Goal: Task Accomplishment & Management: Manage account settings

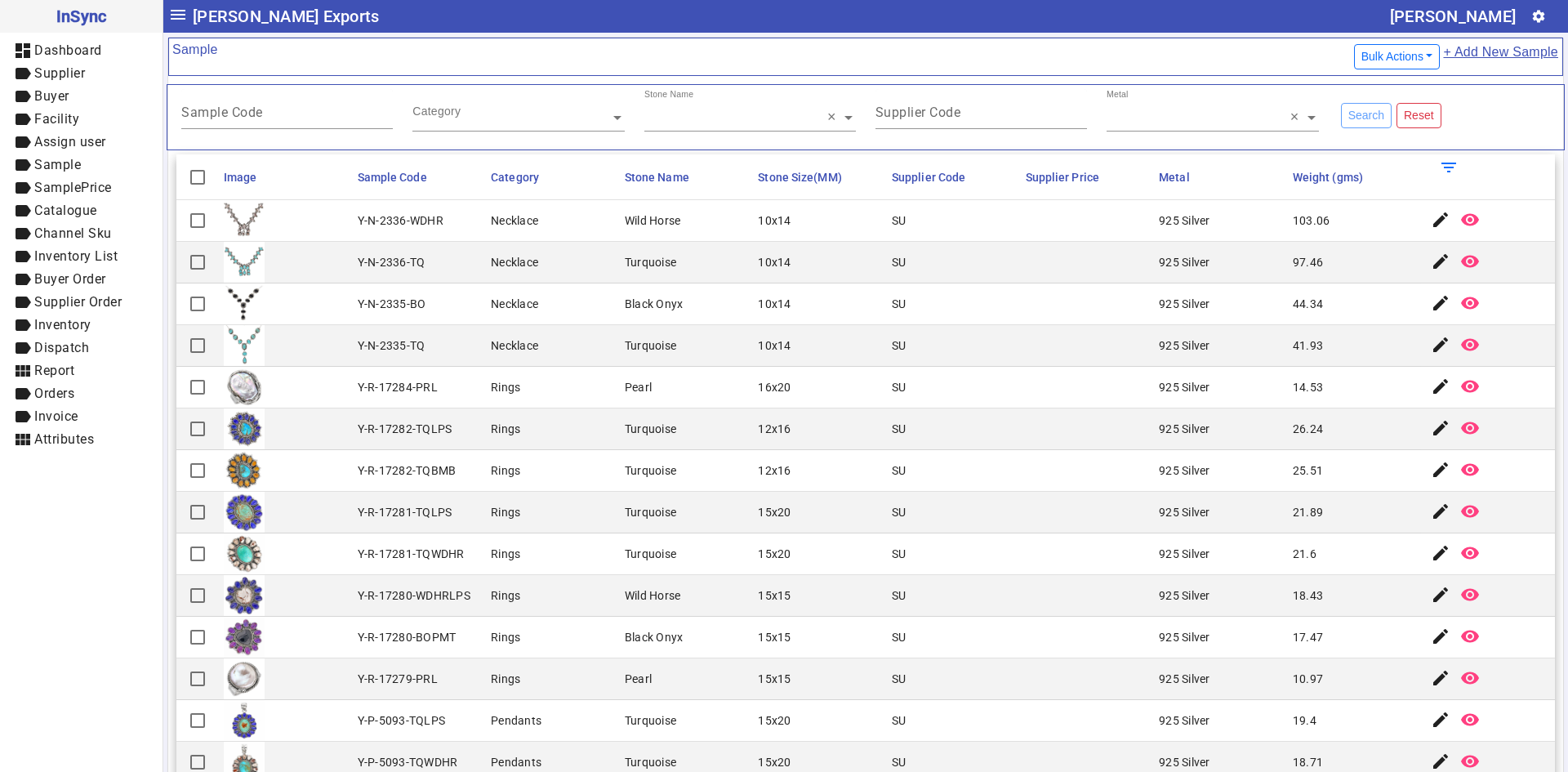
scroll to position [1617, 0]
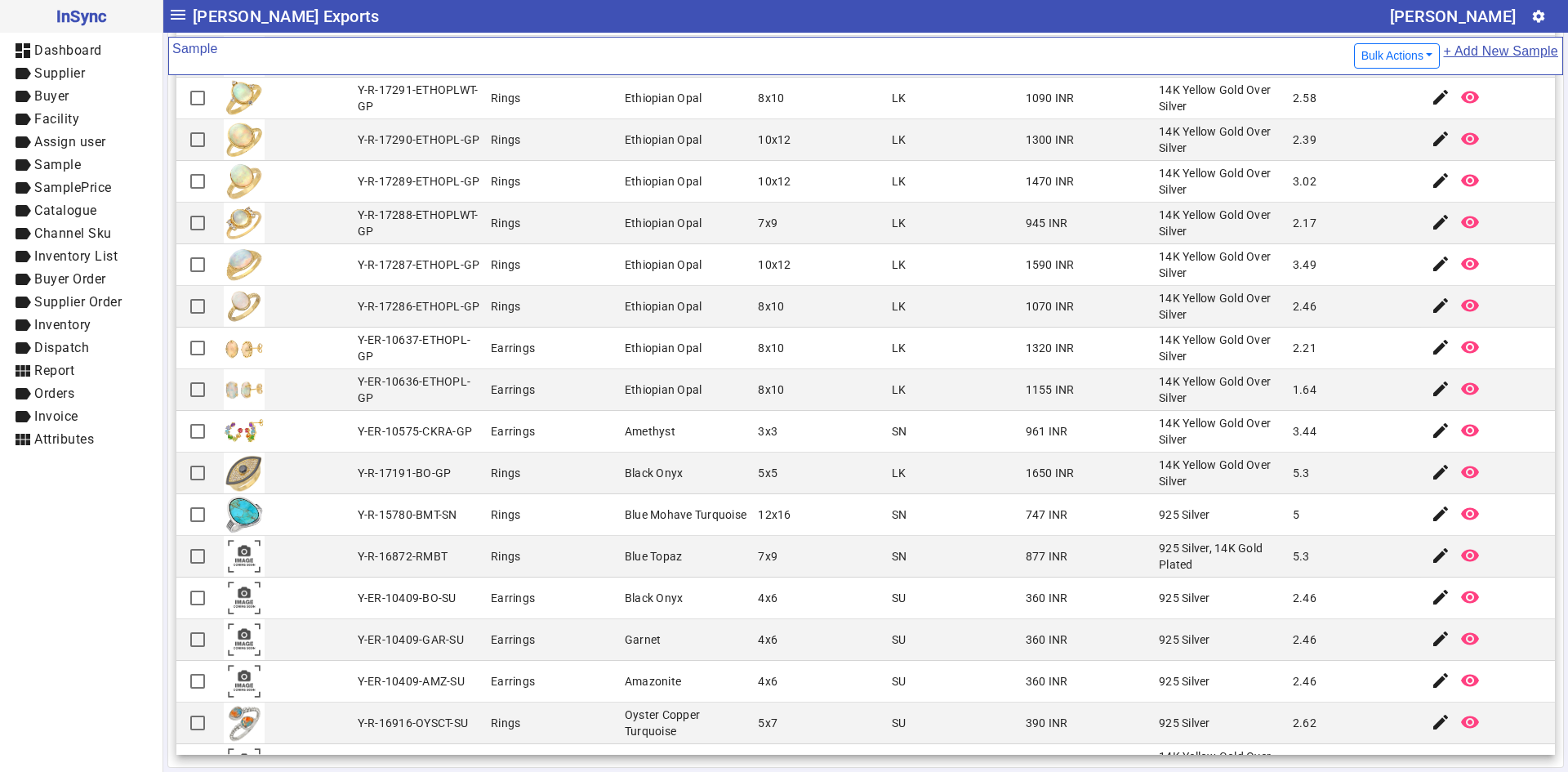
click at [1167, 586] on mat-cell "925 Silver" at bounding box center [1221, 598] width 134 height 41
click at [1431, 551] on mat-icon "edit" at bounding box center [1441, 556] width 20 height 20
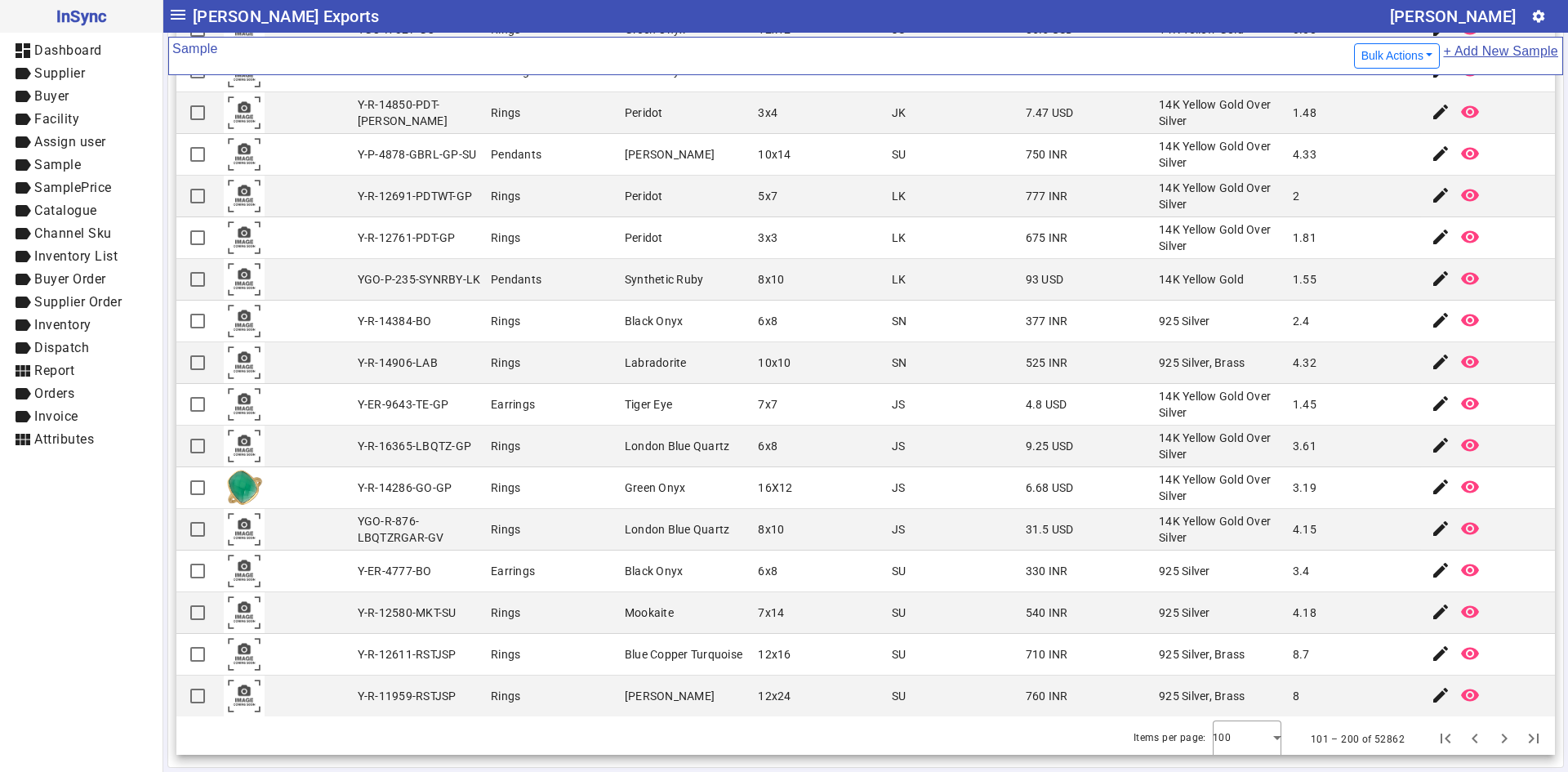
scroll to position [3484, 0]
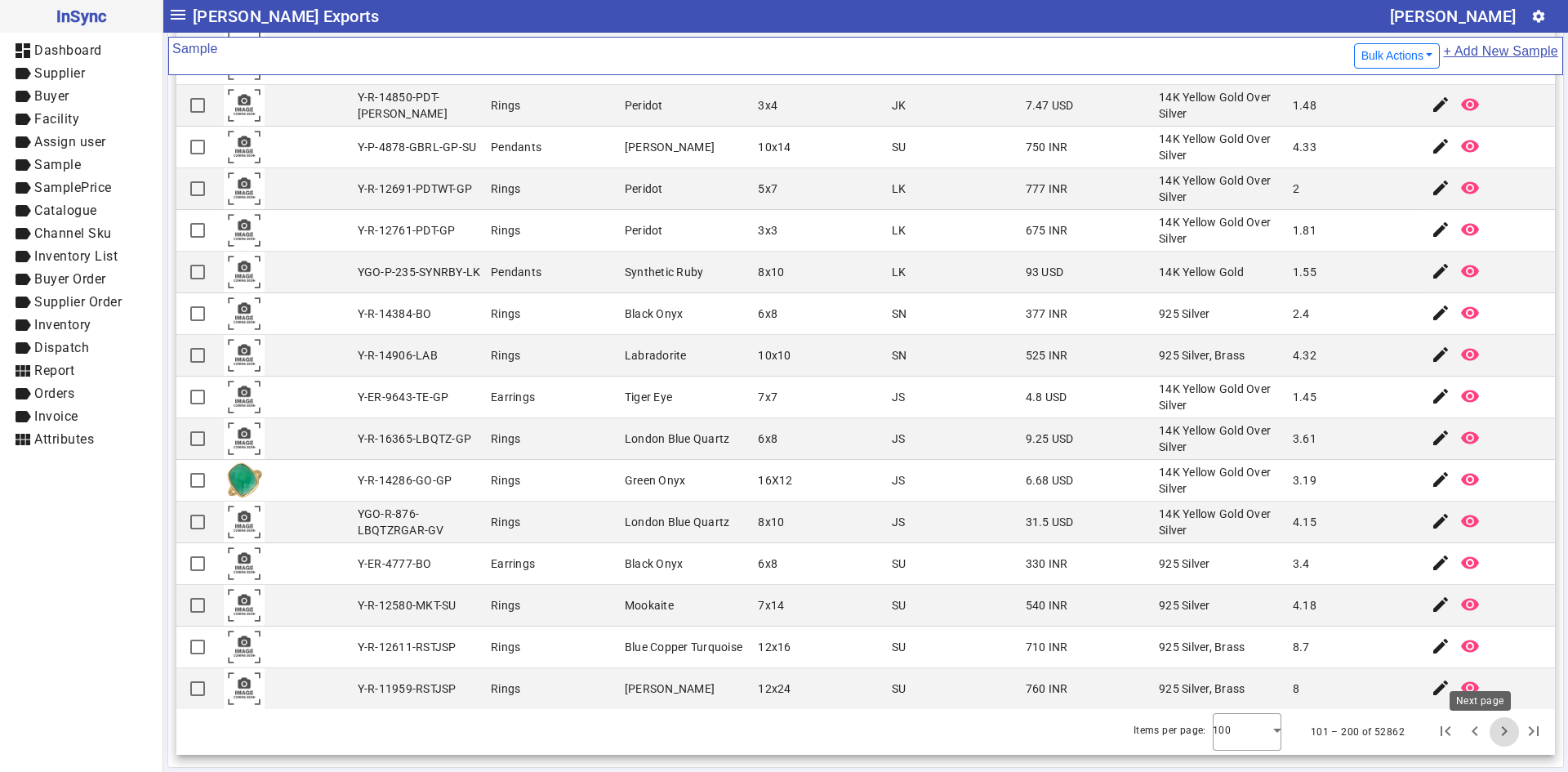
click at [1485, 739] on span "Next page" at bounding box center [1504, 731] width 39 height 39
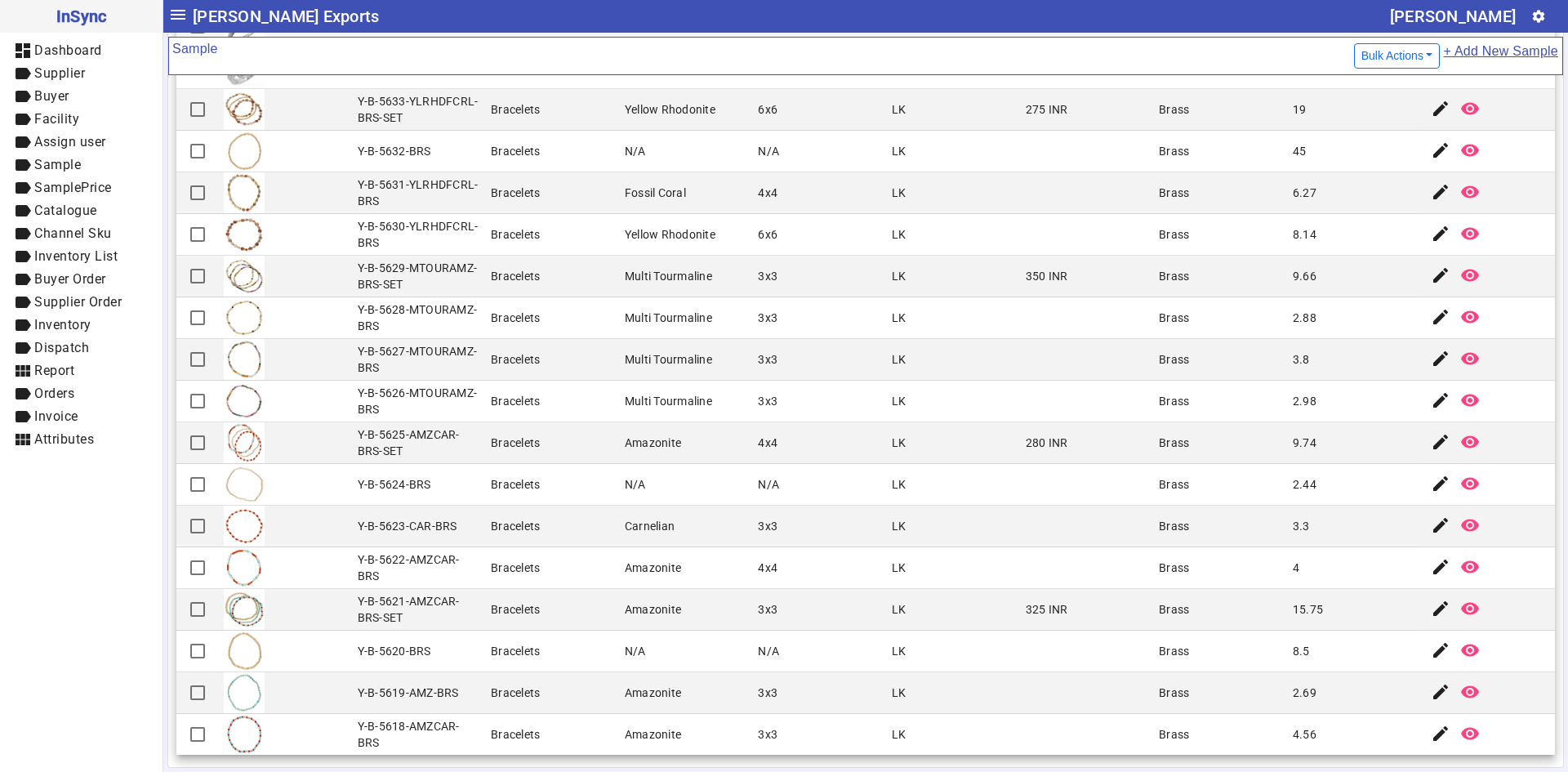
scroll to position [3493, 0]
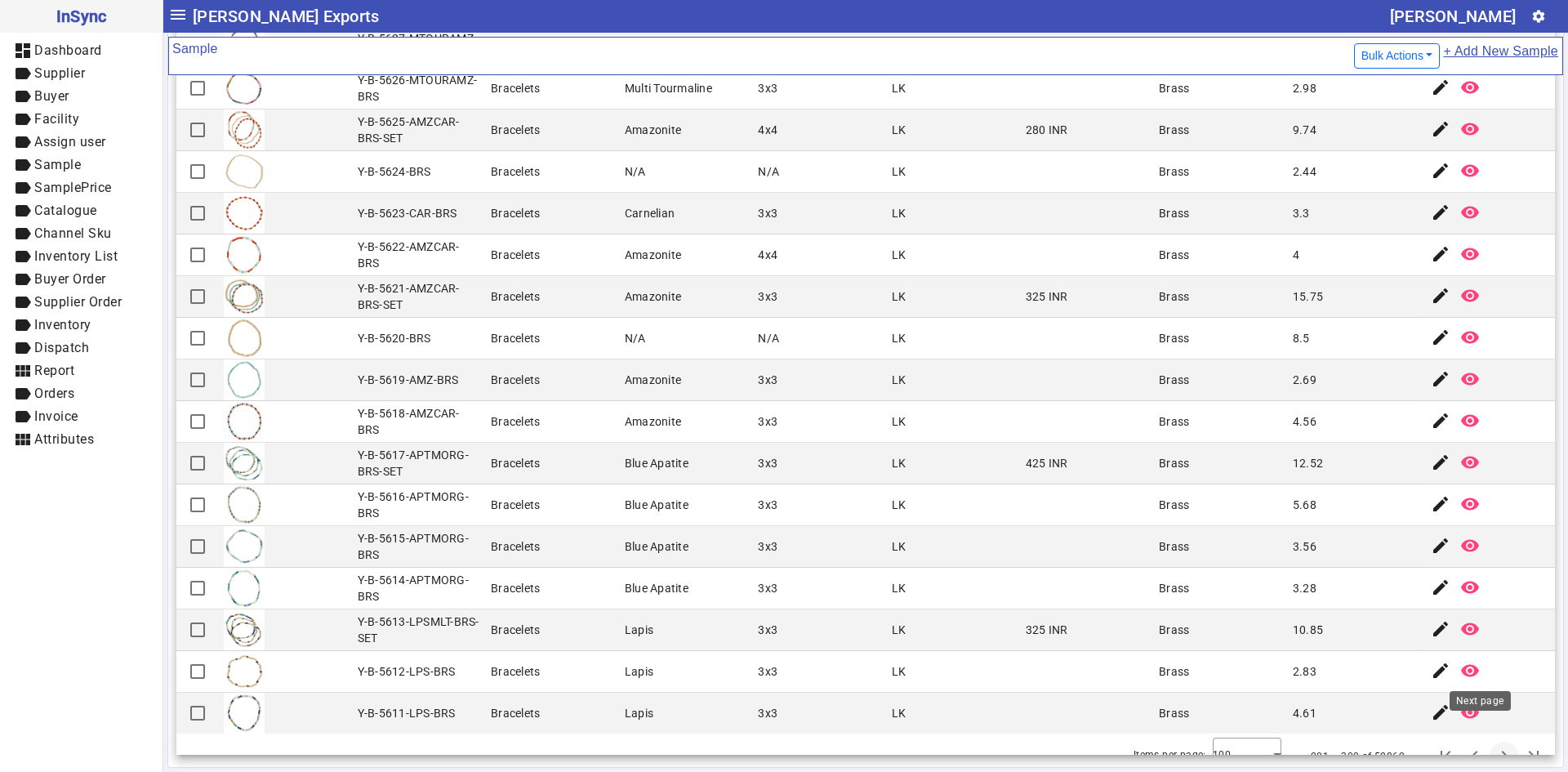
click at [1485, 736] on span "Next page" at bounding box center [1504, 755] width 39 height 39
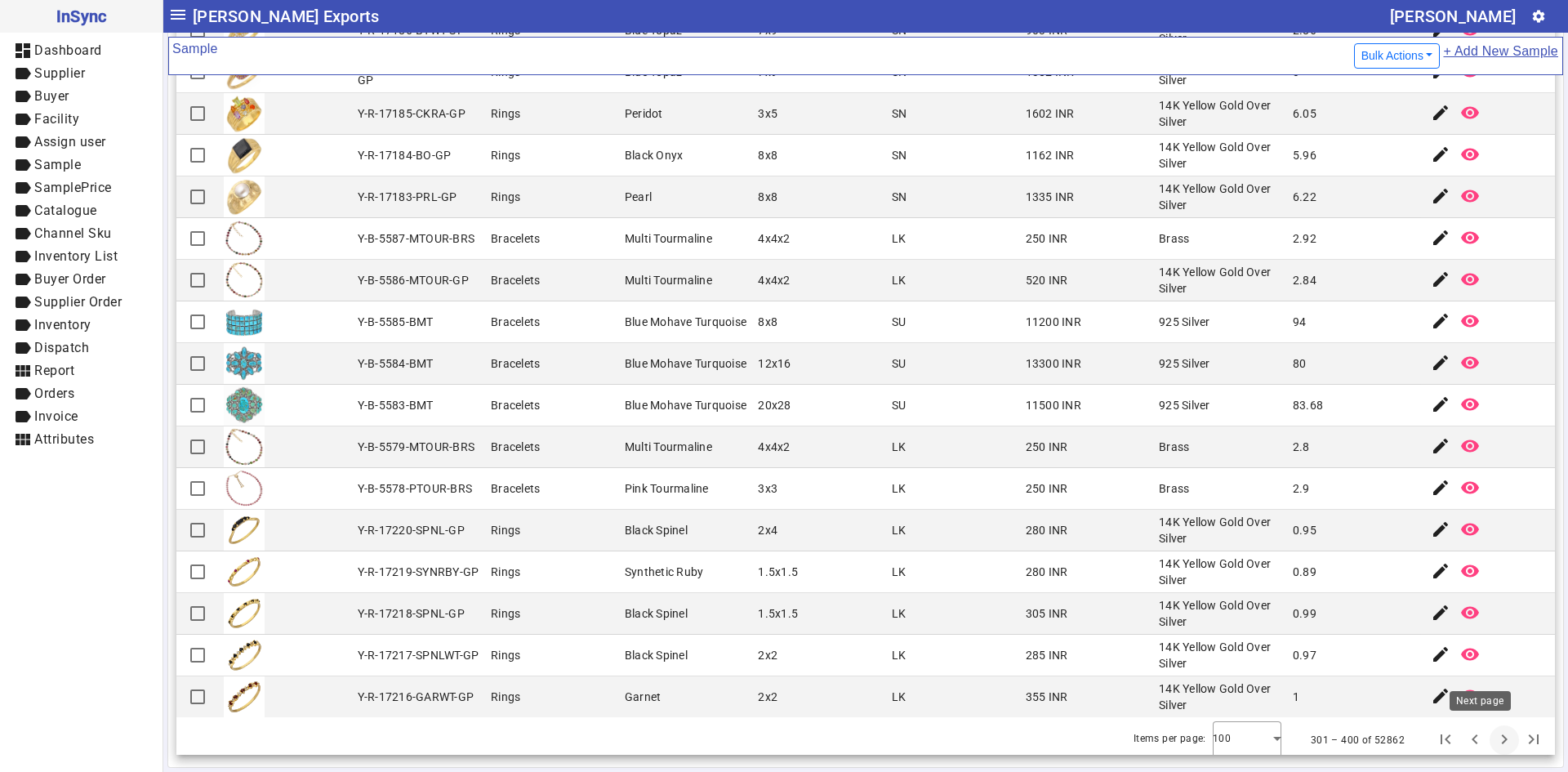
click at [1485, 731] on span "Next page" at bounding box center [1504, 740] width 39 height 39
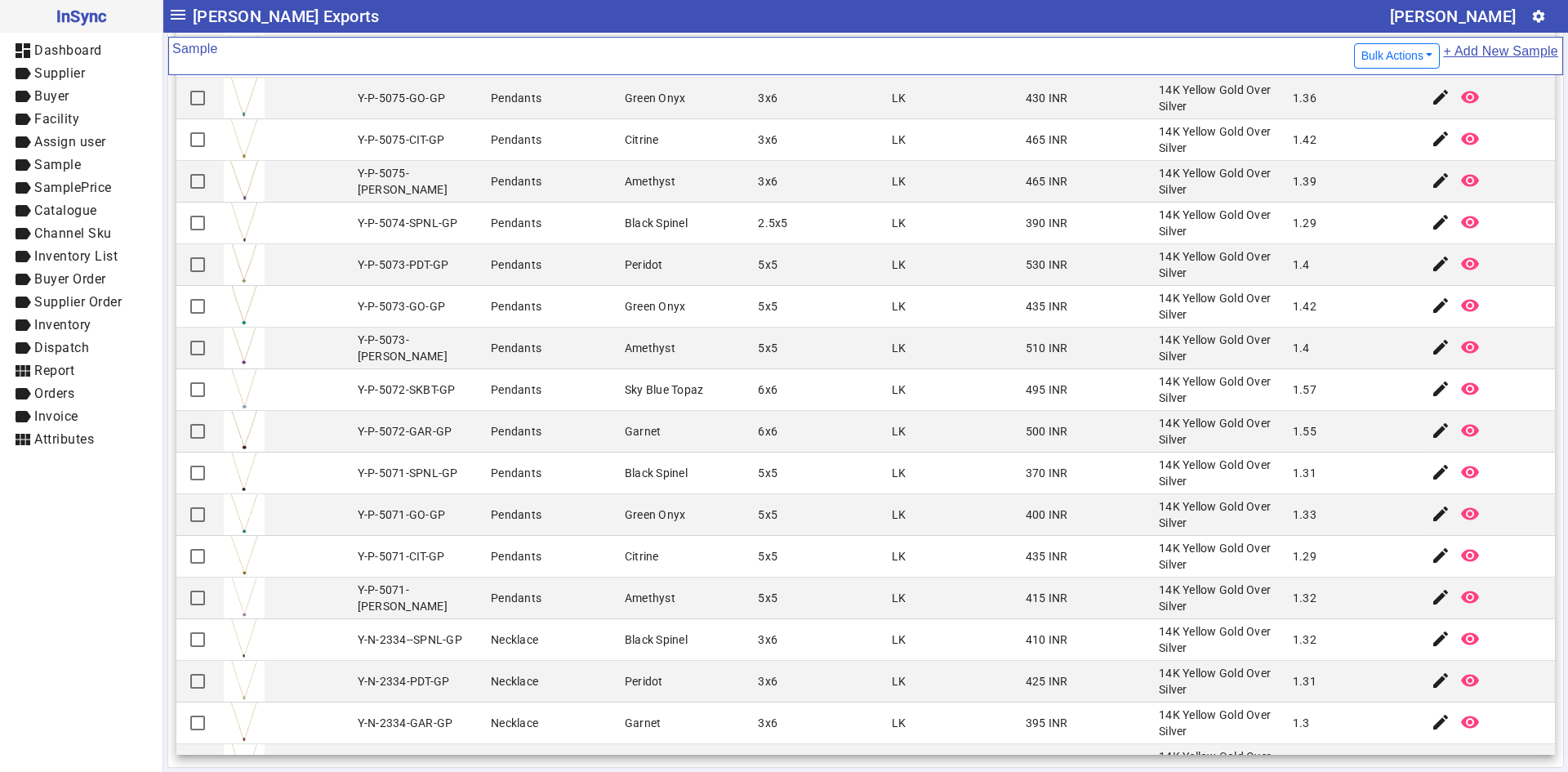
scroll to position [3484, 0]
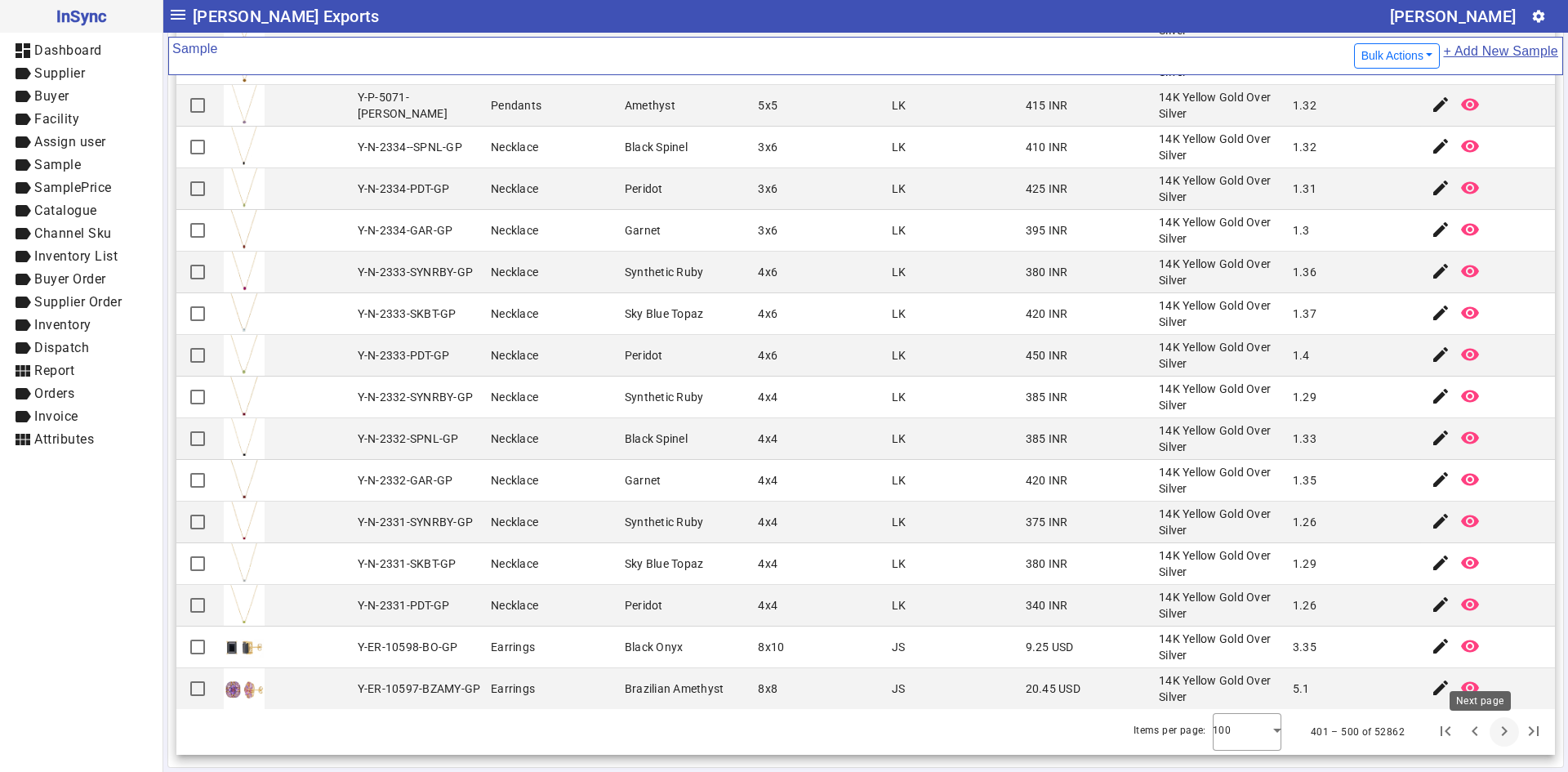
click at [1485, 736] on span "Next page" at bounding box center [1504, 731] width 39 height 39
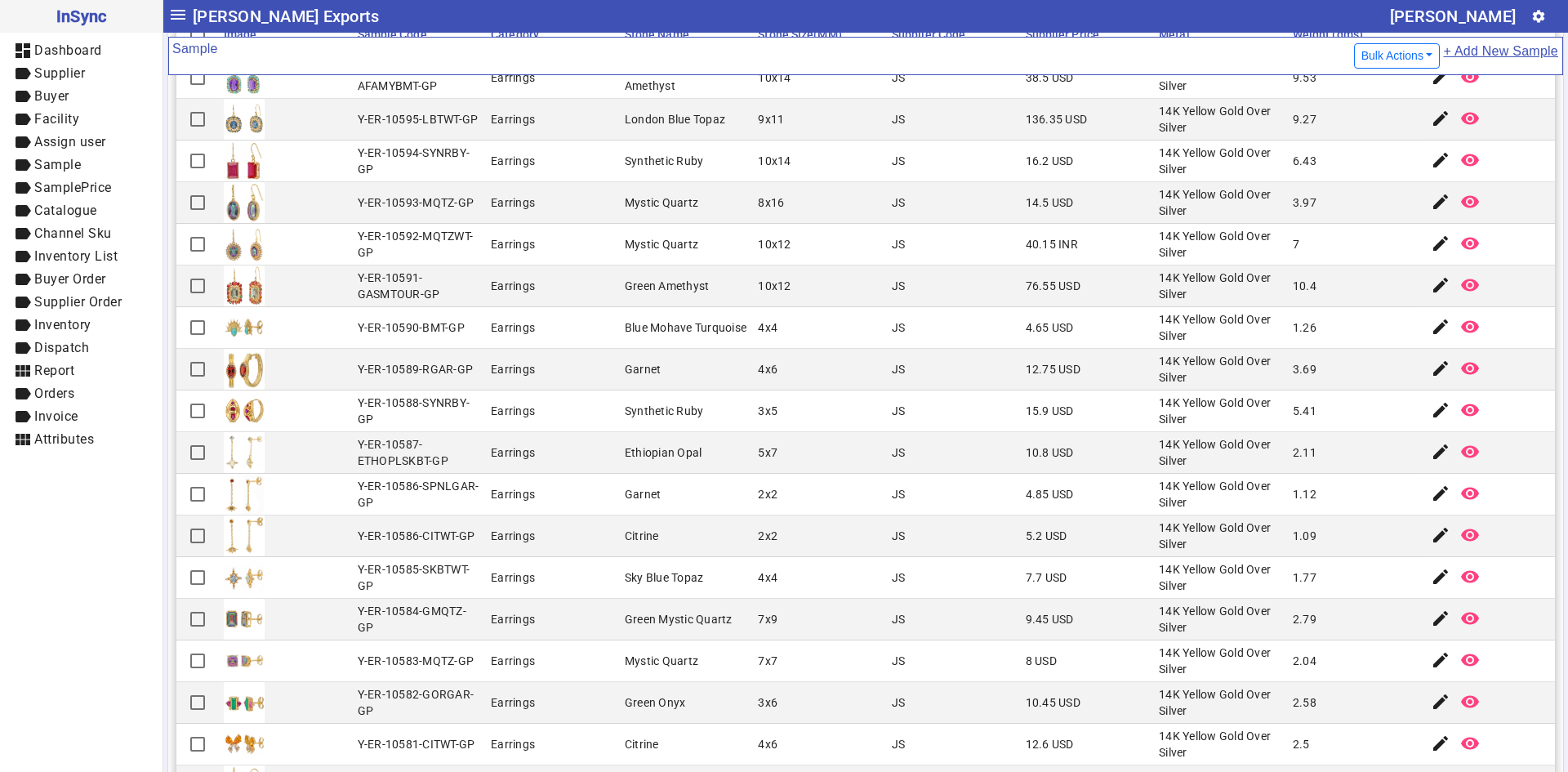
scroll to position [172, 0]
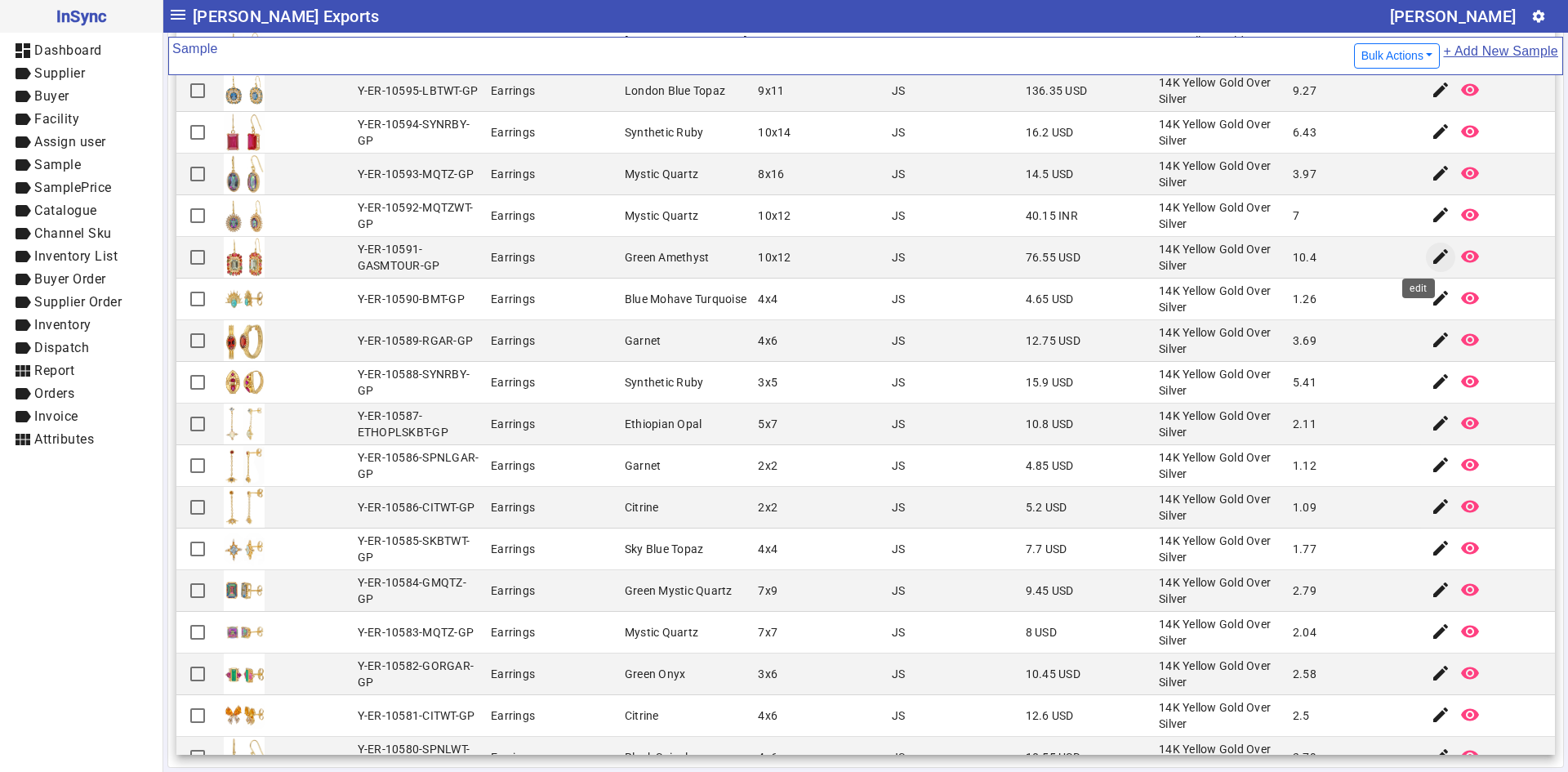
click at [1431, 265] on mat-icon "edit" at bounding box center [1441, 256] width 20 height 20
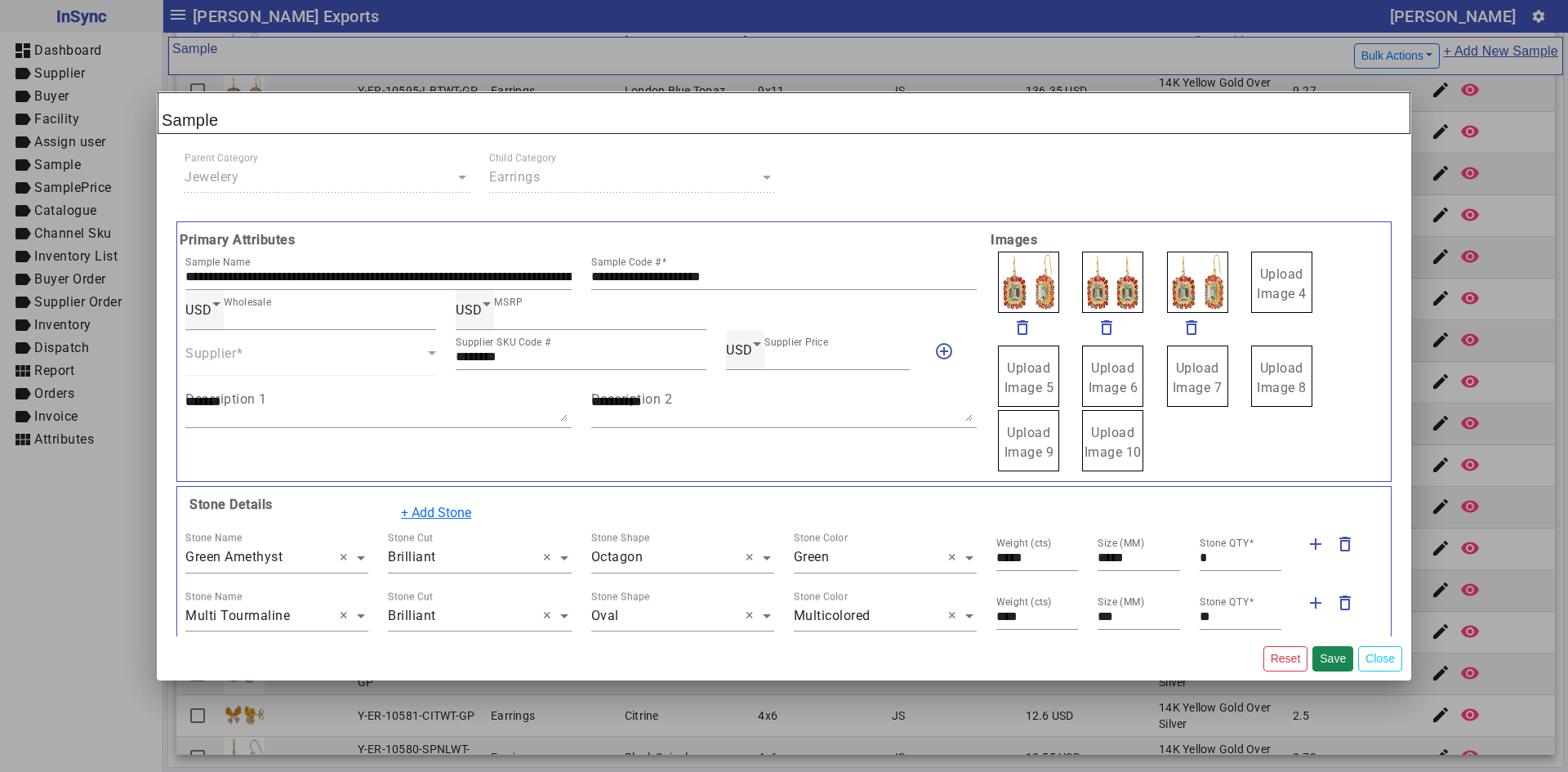
click at [1026, 396] on label "Upload Image 5" at bounding box center [1029, 376] width 61 height 61
click at [0, 0] on input "Upload Image 5" at bounding box center [0, 0] width 0 height 0
drag, startPoint x: 774, startPoint y: 275, endPoint x: 549, endPoint y: 275, distance: 225.0
click at [549, 275] on div "**********" at bounding box center [581, 269] width 811 height 40
click at [1027, 362] on span "Upload Image 5" at bounding box center [1030, 377] width 50 height 35
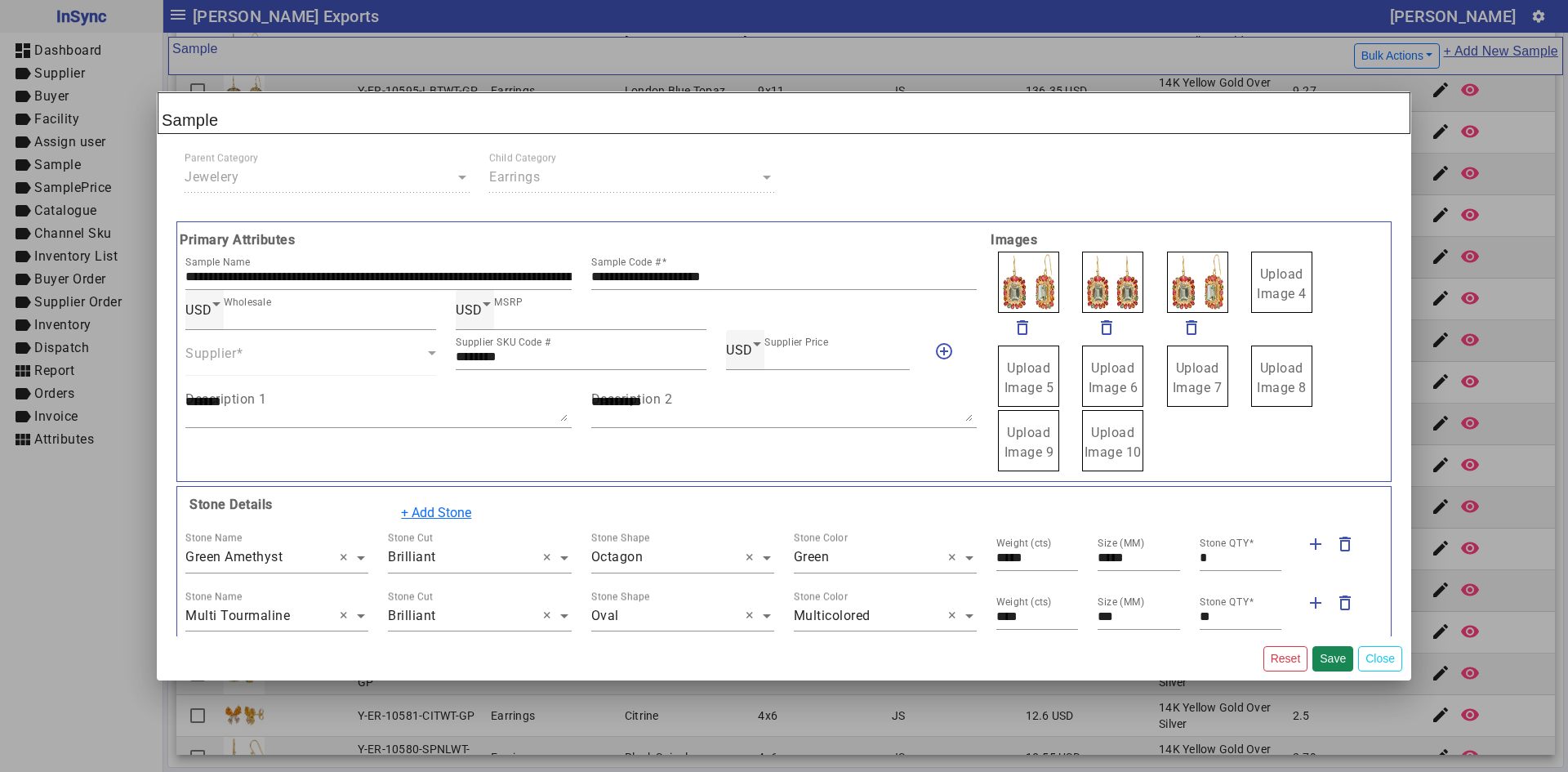
click at [1027, 362] on span "Upload Image 5" at bounding box center [1030, 377] width 50 height 35
click at [0, 0] on input "Upload Image 5" at bounding box center [0, 0] width 0 height 0
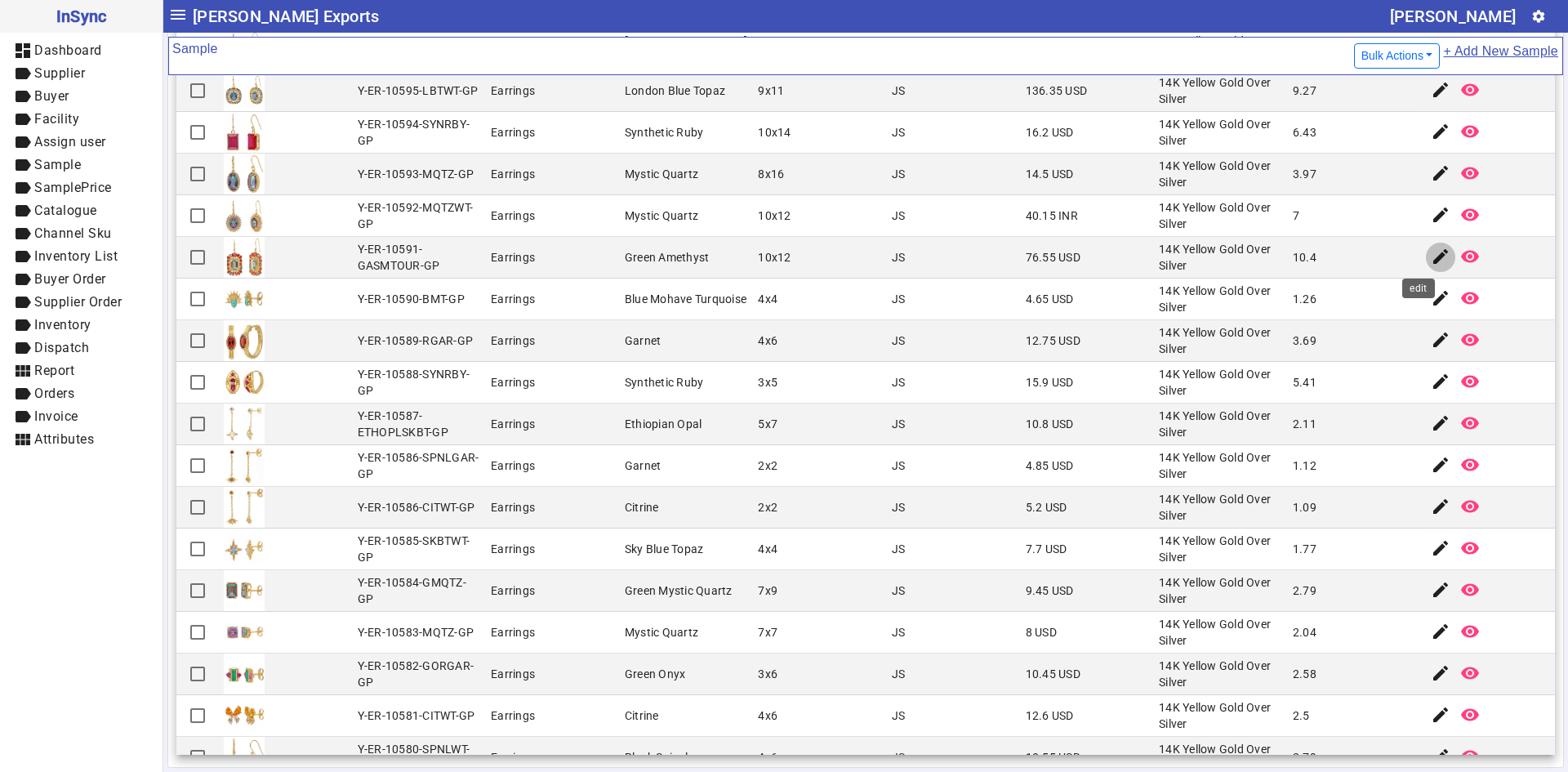
click at [1431, 255] on mat-icon "edit" at bounding box center [1441, 256] width 20 height 20
click at [1431, 255] on mat-icon "edit" at bounding box center [1441, 256] width 20 height 20
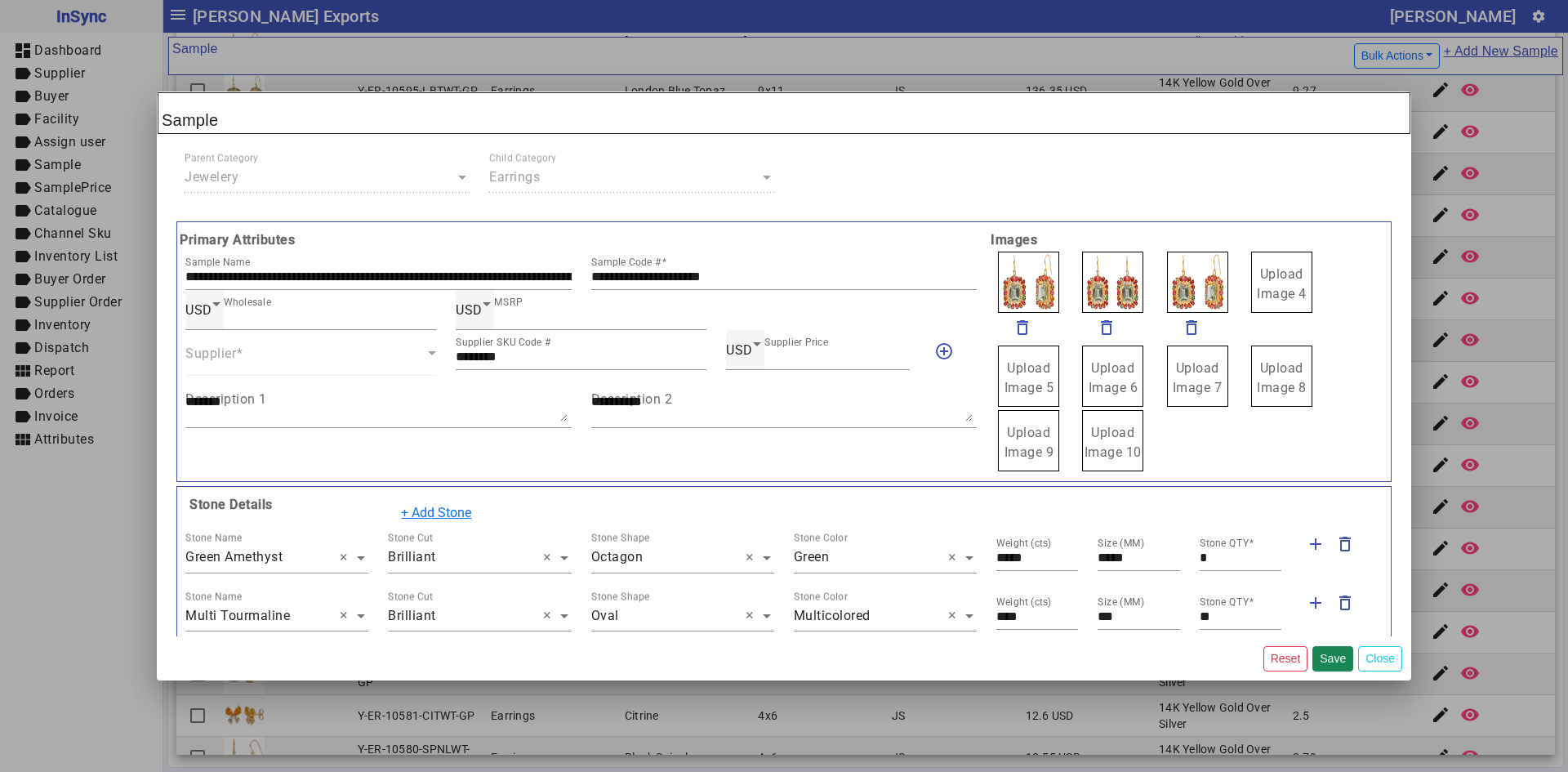
click at [1337, 449] on span "delete_outline delete_outline delete_outline Upload Image 4 Upload Image 5 Uplo…" at bounding box center [1190, 361] width 406 height 223
